Goal: Find specific page/section: Find specific page/section

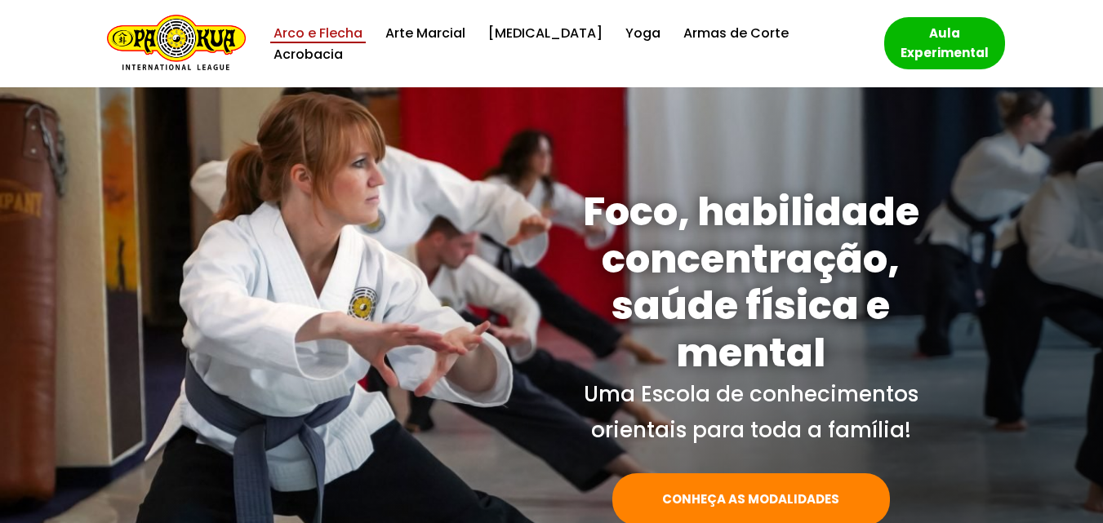
click at [337, 42] on link "Arco e Flecha" at bounding box center [318, 33] width 89 height 22
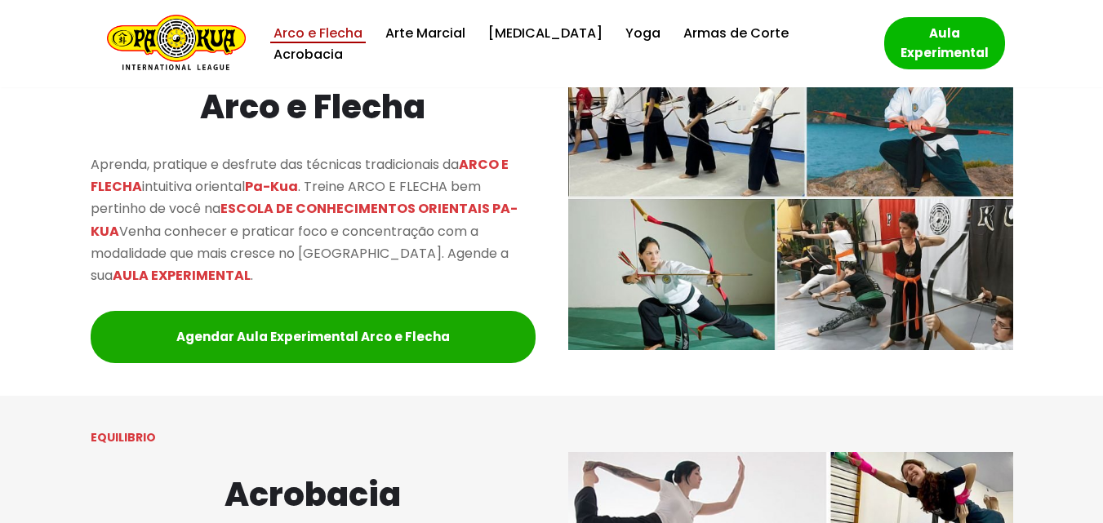
scroll to position [1536, 0]
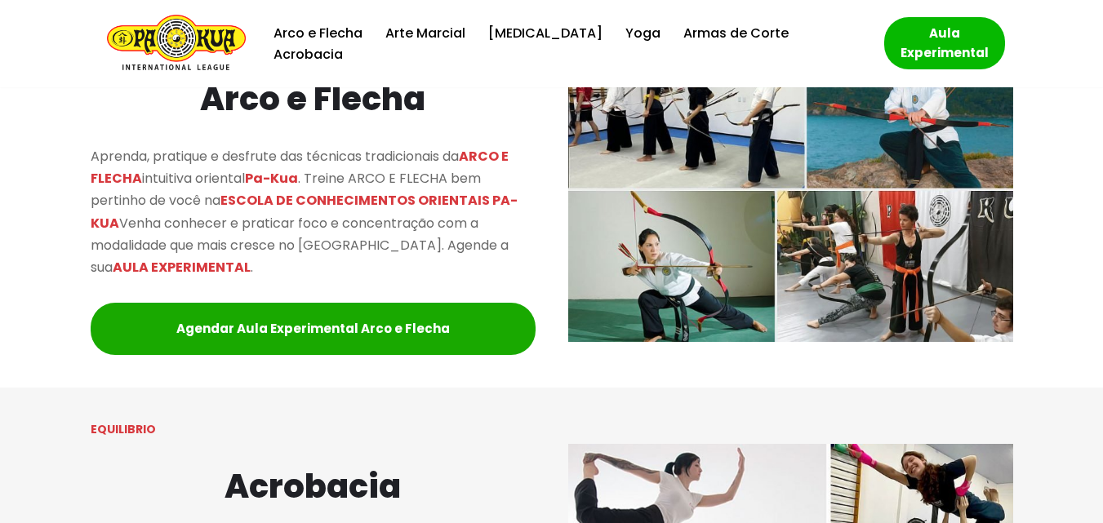
click at [203, 54] on img "Escola de Conhecimentos Orientais Pa-Kua Uma escola para toda família" at bounding box center [176, 44] width 139 height 58
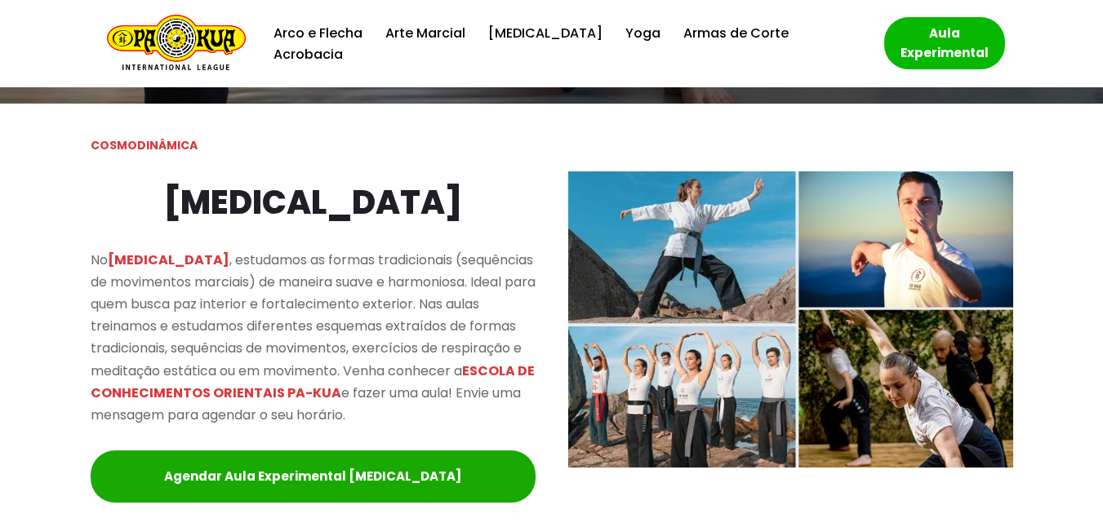
scroll to position [603, 0]
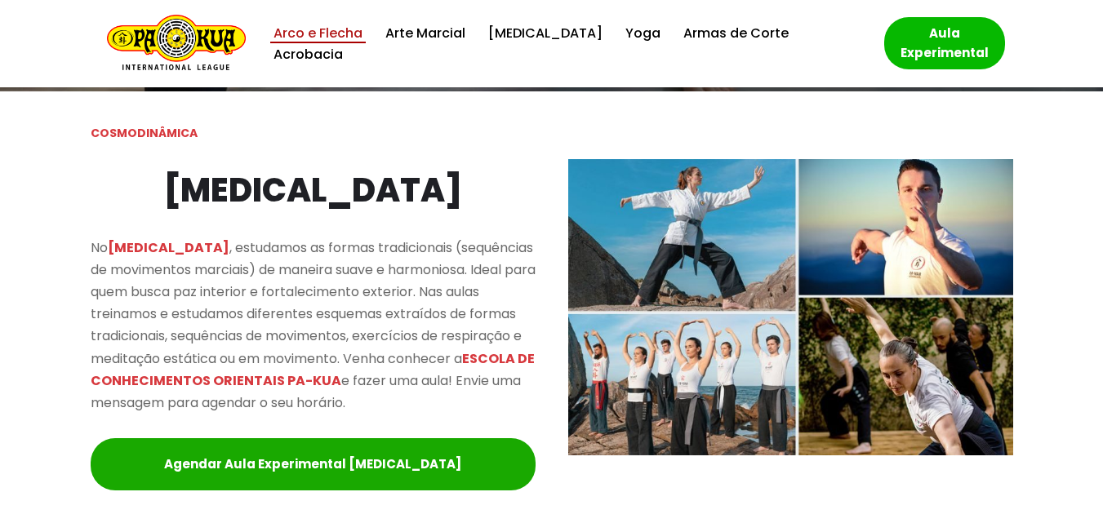
click at [346, 44] on link "Arco e Flecha" at bounding box center [318, 33] width 89 height 22
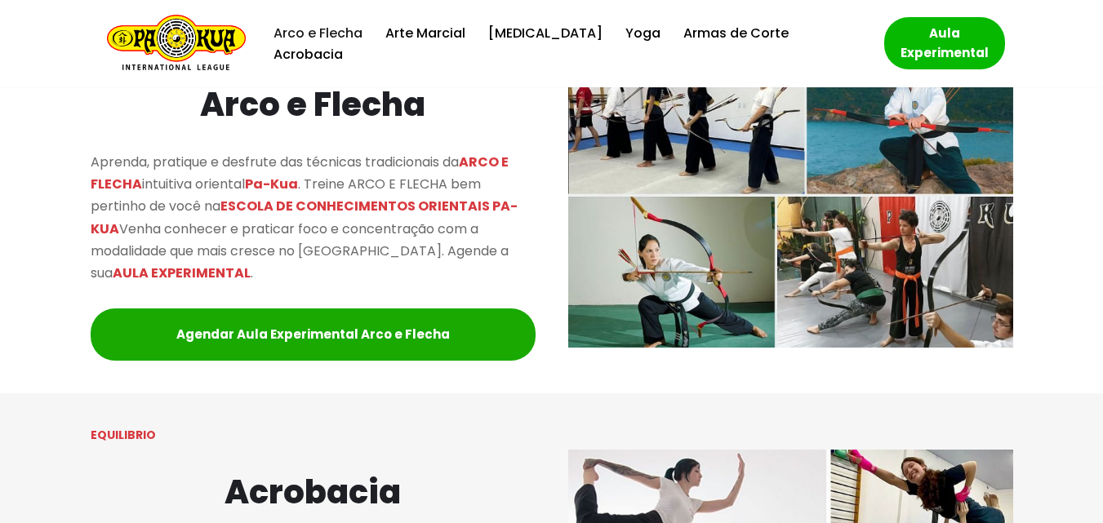
scroll to position [1536, 0]
